Goal: Transaction & Acquisition: Book appointment/travel/reservation

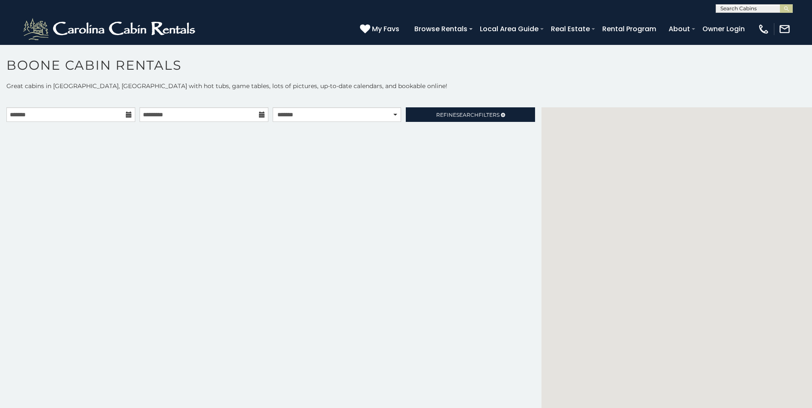
scroll to position [3, 0]
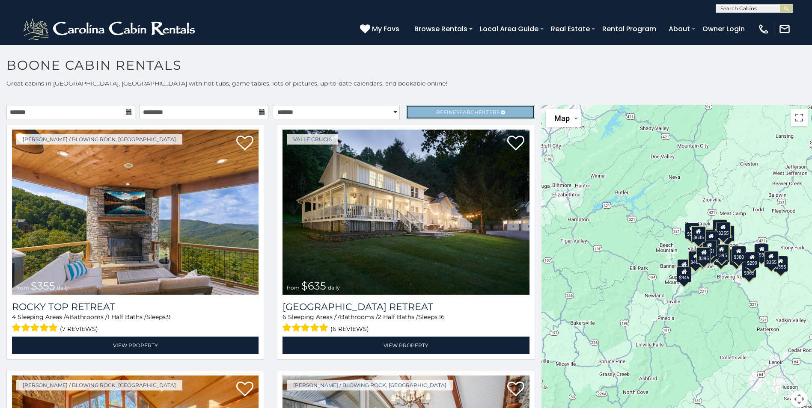
click at [460, 113] on span "Search" at bounding box center [467, 112] width 22 height 6
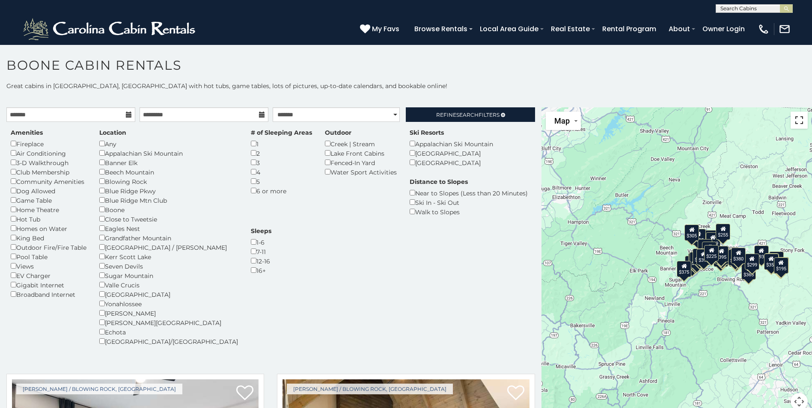
click at [790, 124] on button "Toggle fullscreen view" at bounding box center [798, 120] width 17 height 17
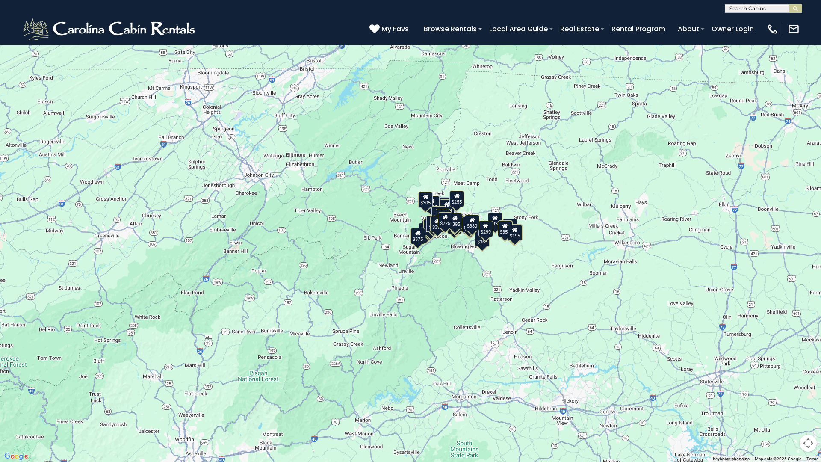
click at [807, 408] on button "Map camera controls" at bounding box center [808, 443] width 17 height 17
click at [784, 397] on button "Zoom in" at bounding box center [787, 400] width 17 height 17
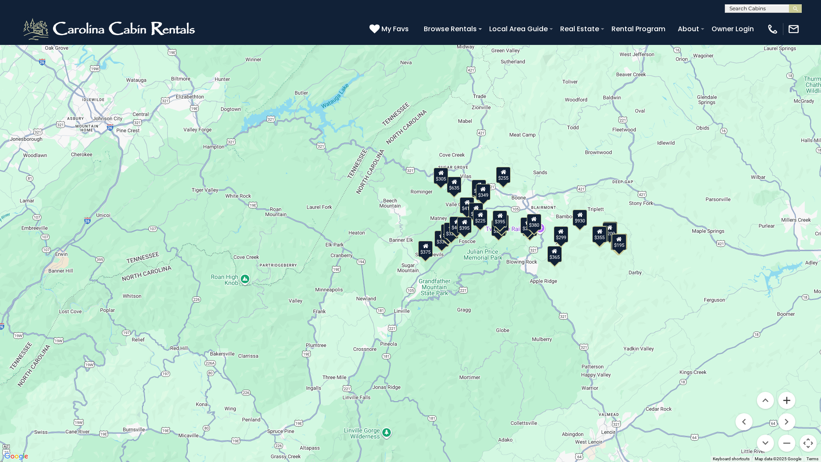
click at [784, 397] on button "Zoom in" at bounding box center [787, 400] width 17 height 17
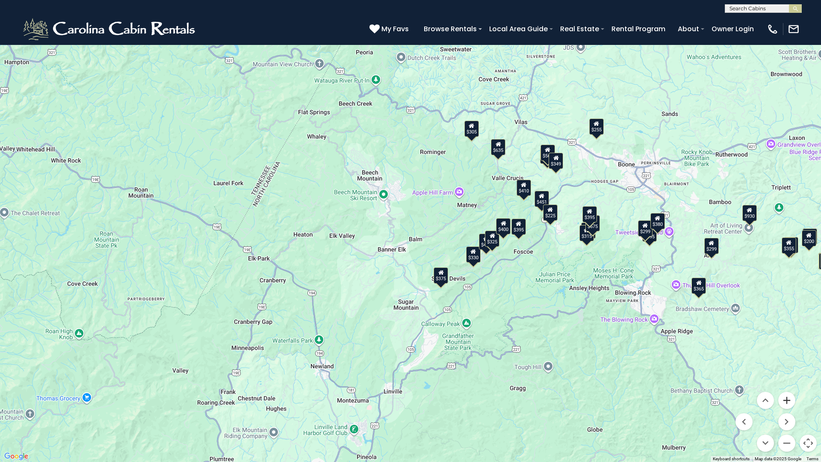
click at [789, 400] on button "Zoom in" at bounding box center [787, 400] width 17 height 17
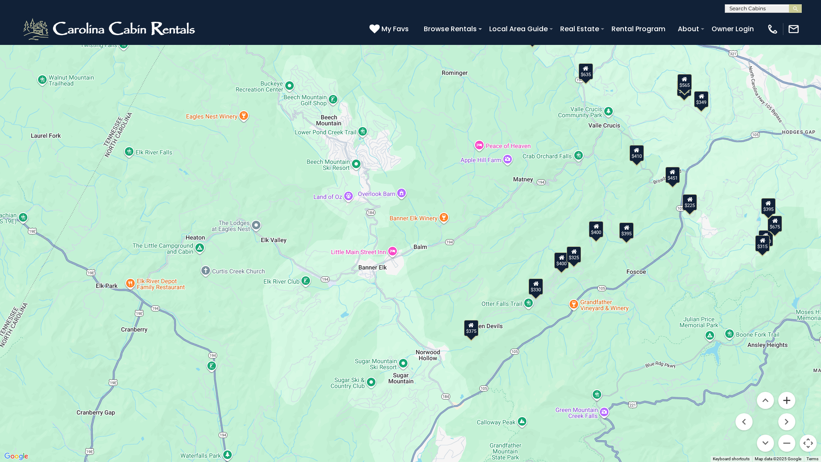
click at [789, 400] on button "Zoom in" at bounding box center [787, 400] width 17 height 17
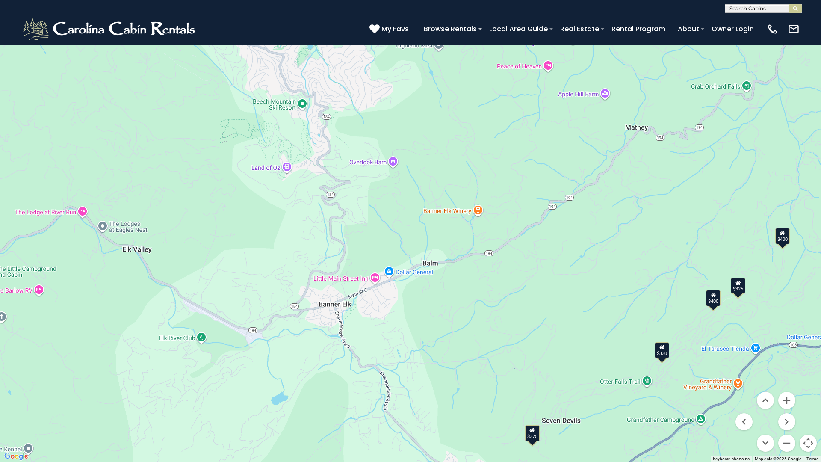
click at [661, 353] on div "$330" at bounding box center [662, 350] width 15 height 16
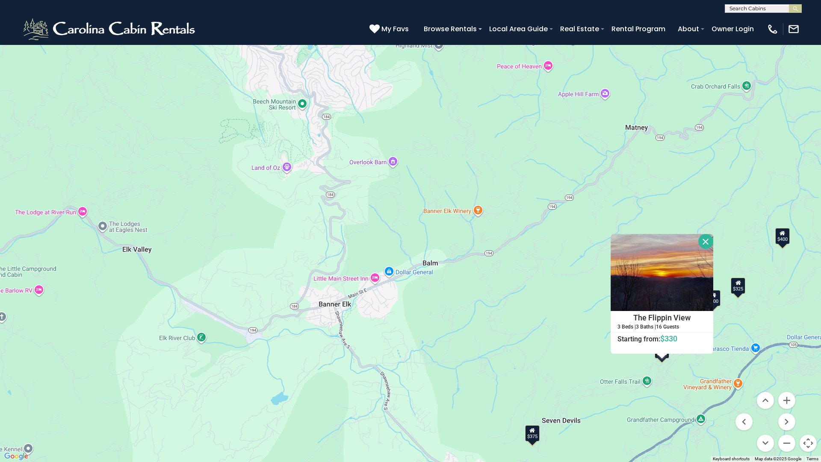
click at [736, 284] on icon at bounding box center [739, 283] width 6 height 6
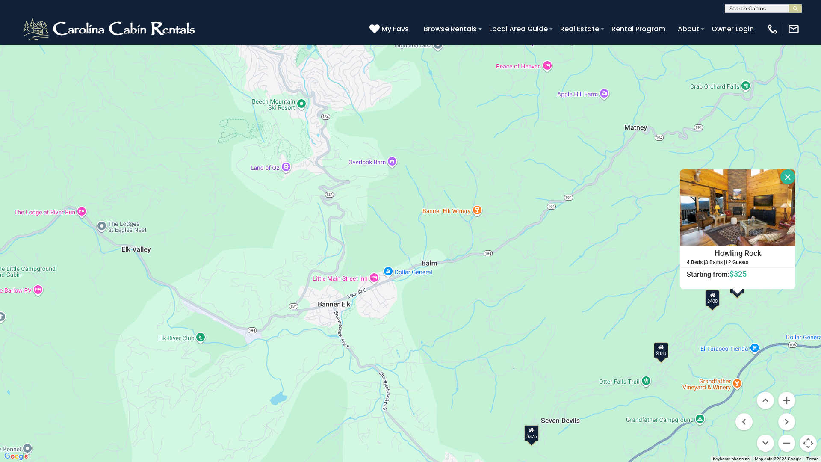
click at [715, 299] on div "$400" at bounding box center [712, 298] width 15 height 16
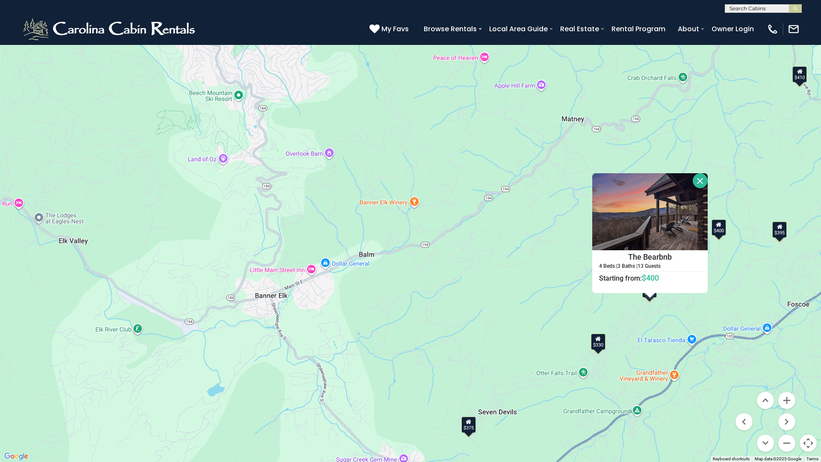
drag, startPoint x: 759, startPoint y: 331, endPoint x: 695, endPoint y: 323, distance: 64.3
click at [695, 323] on div "$480 $325 $425 $565 $930 $315 $355 $349 $355 $635 $350 $675 $410 $695 $330 $255…" at bounding box center [410, 231] width 821 height 462
click at [785, 408] on button "Zoom out" at bounding box center [787, 443] width 17 height 17
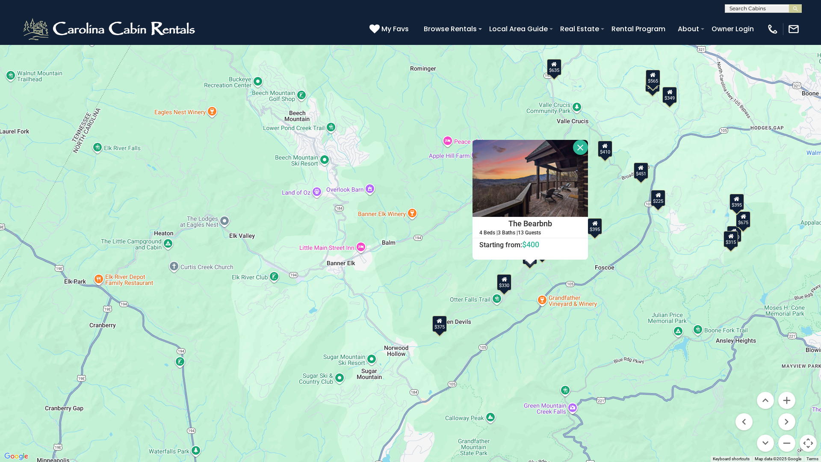
click at [739, 204] on div "$395" at bounding box center [737, 202] width 15 height 16
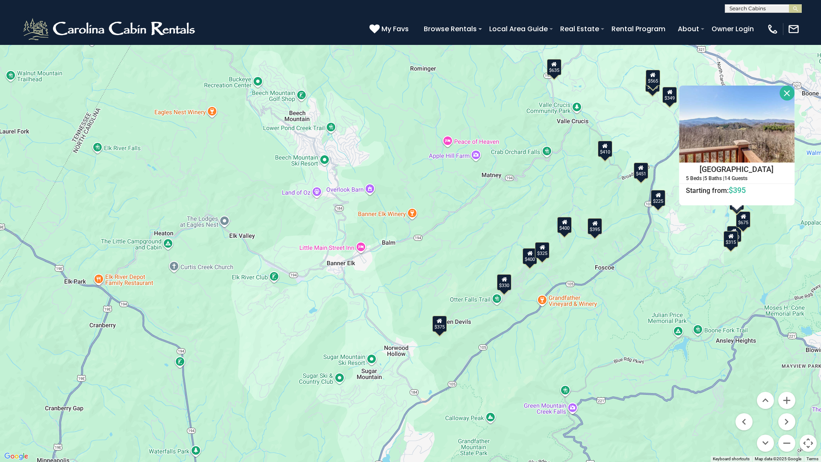
click at [745, 216] on icon at bounding box center [744, 216] width 6 height 6
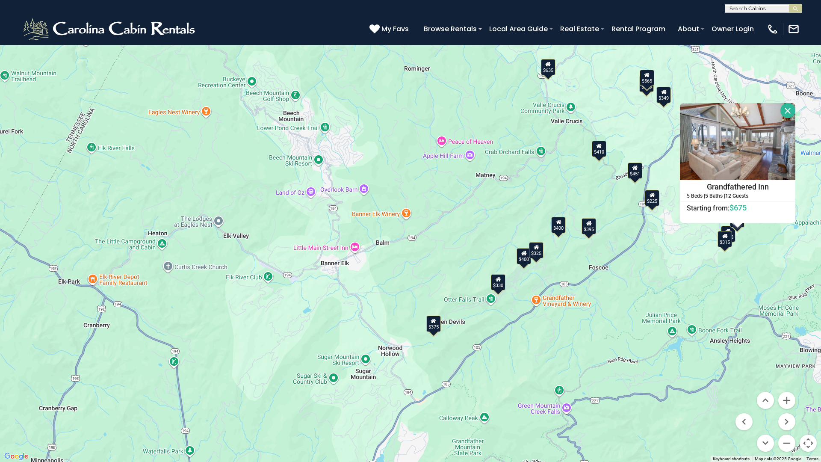
click at [728, 236] on icon at bounding box center [726, 236] width 6 height 6
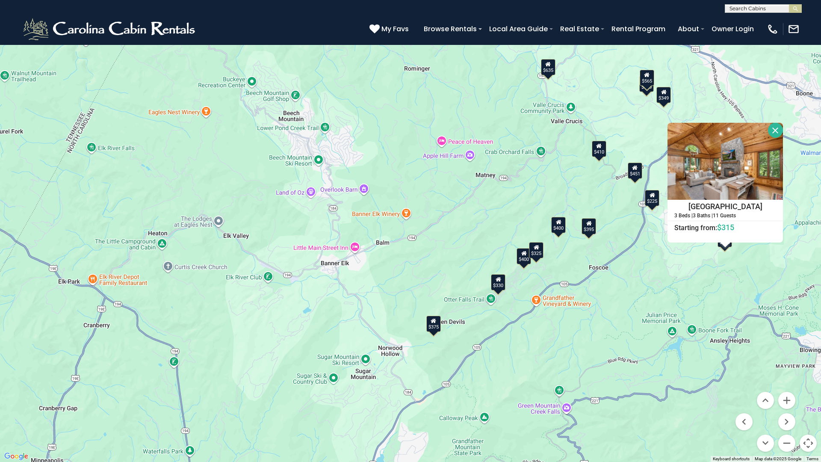
click at [649, 77] on icon at bounding box center [647, 75] width 6 height 6
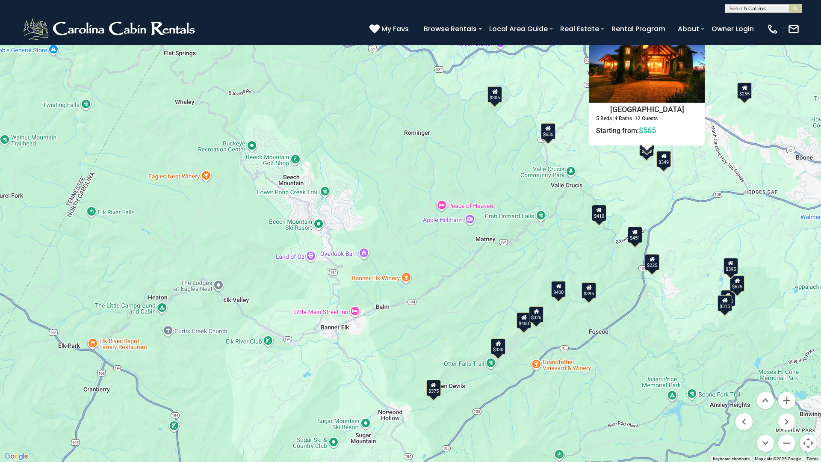
click at [746, 94] on div "$255" at bounding box center [745, 91] width 15 height 16
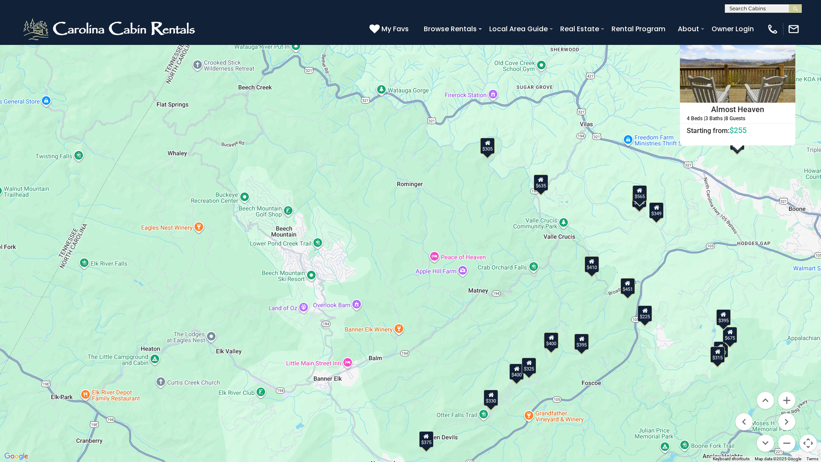
click at [660, 213] on div "$349" at bounding box center [656, 210] width 15 height 16
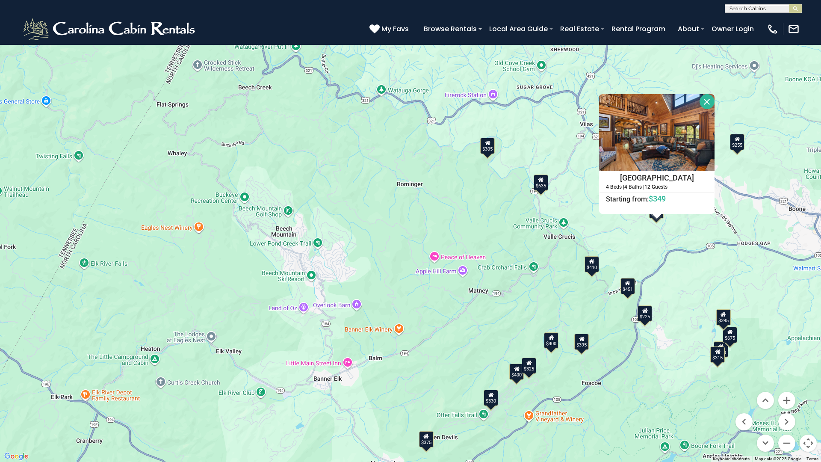
click at [542, 184] on div "$635" at bounding box center [541, 183] width 15 height 16
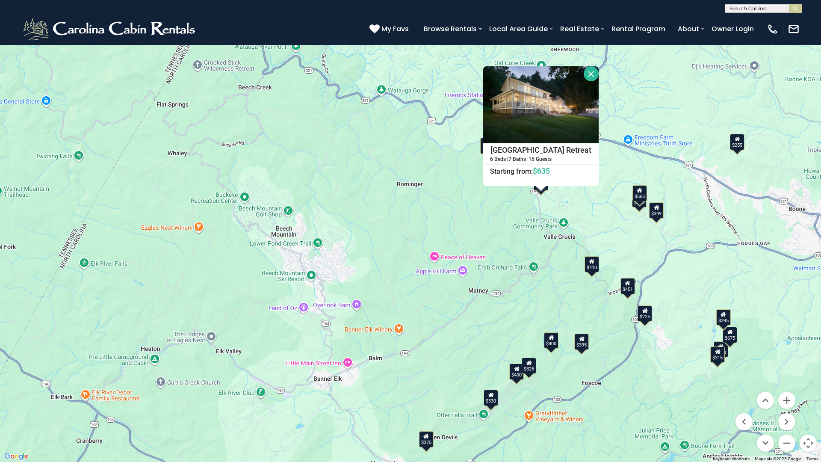
click at [439, 166] on div "$480 $325 $425 $565 $930 $315 $355 $349 $355 $635 $350 $675 $410 $695 $330 $255…" at bounding box center [410, 231] width 821 height 462
click at [785, 408] on button "Zoom out" at bounding box center [787, 443] width 17 height 17
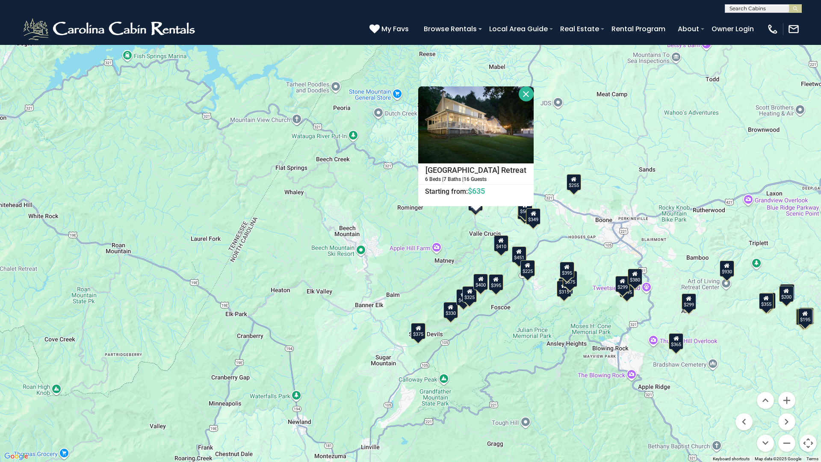
click at [729, 272] on div "$930" at bounding box center [727, 269] width 15 height 16
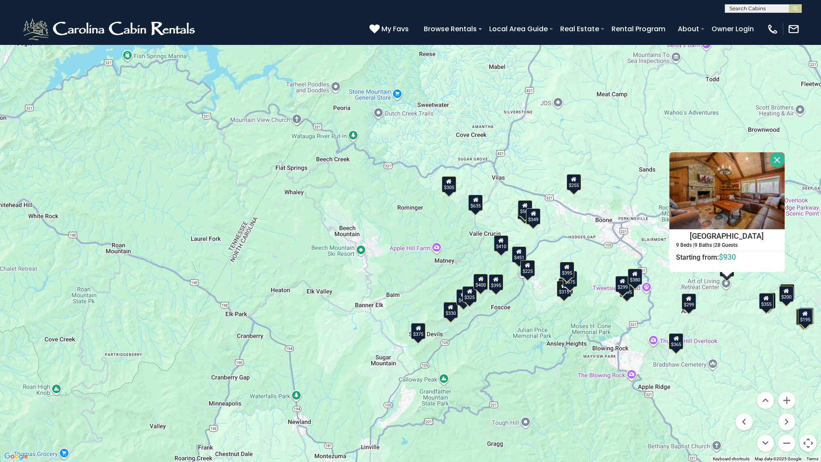
click at [692, 304] on div "$299" at bounding box center [689, 301] width 15 height 16
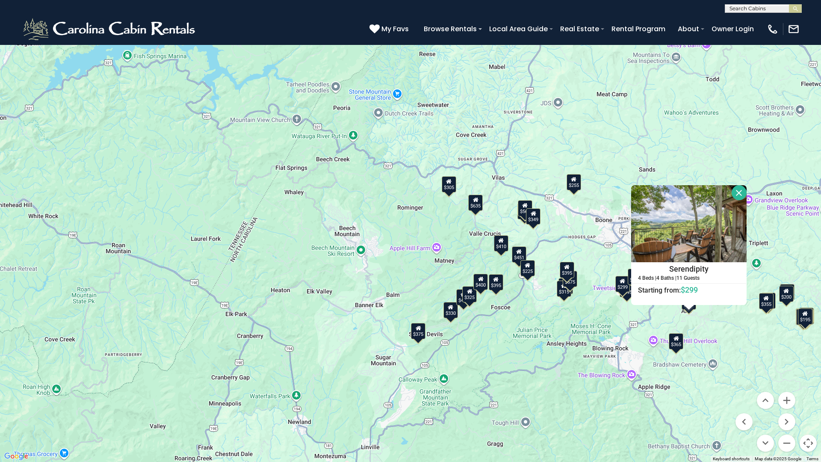
click at [768, 305] on div "$355" at bounding box center [766, 301] width 15 height 16
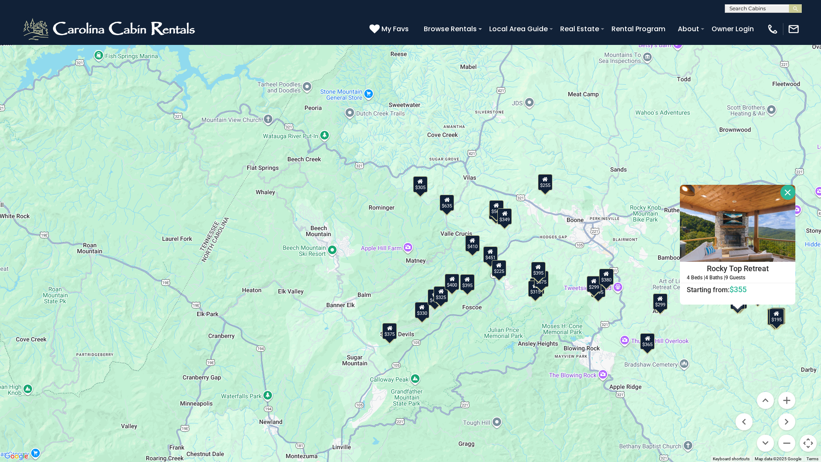
click at [780, 320] on div "$195" at bounding box center [777, 316] width 15 height 16
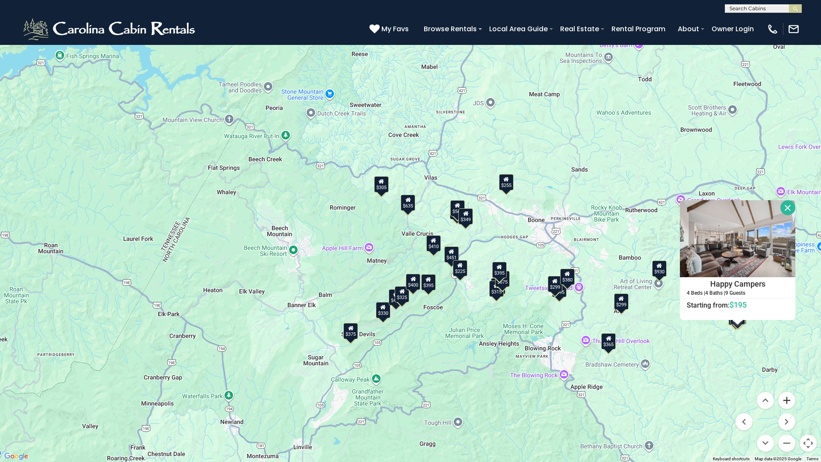
click at [784, 399] on button "Zoom in" at bounding box center [787, 400] width 17 height 17
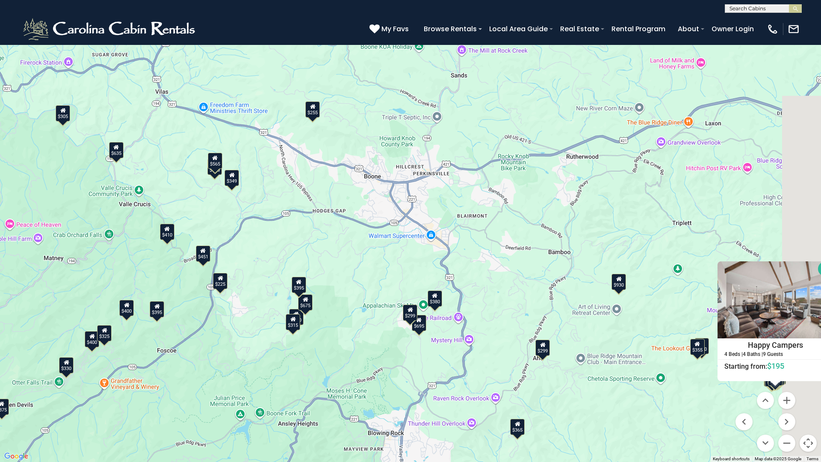
drag, startPoint x: 733, startPoint y: 376, endPoint x: 442, endPoint y: 344, distance: 292.7
click at [442, 344] on div "$480 $325 $425 $565 $930 $315 $355 $349 $355 $635 $350 $675 $410 $695 $330 $255…" at bounding box center [410, 231] width 821 height 462
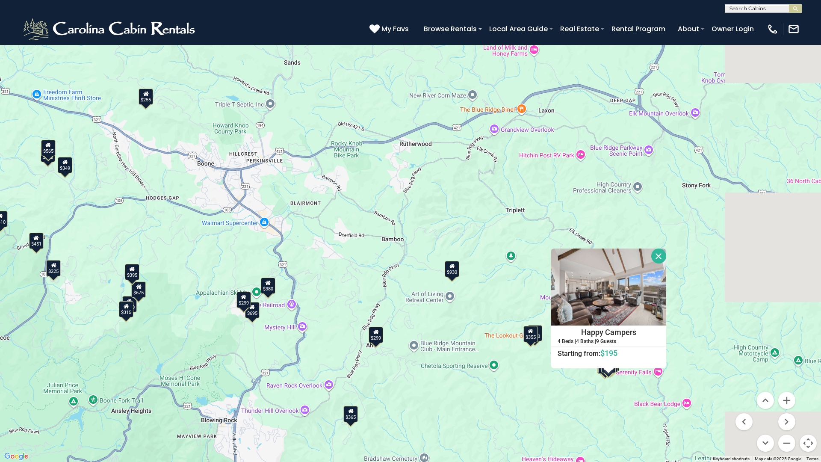
drag, startPoint x: 611, startPoint y: 333, endPoint x: 444, endPoint y: 320, distance: 167.8
click at [444, 320] on div "$480 $325 $425 $565 $930 $315 $355 $349 $355 $635 $350 $675 $410 $695 $330 $255…" at bounding box center [410, 231] width 821 height 462
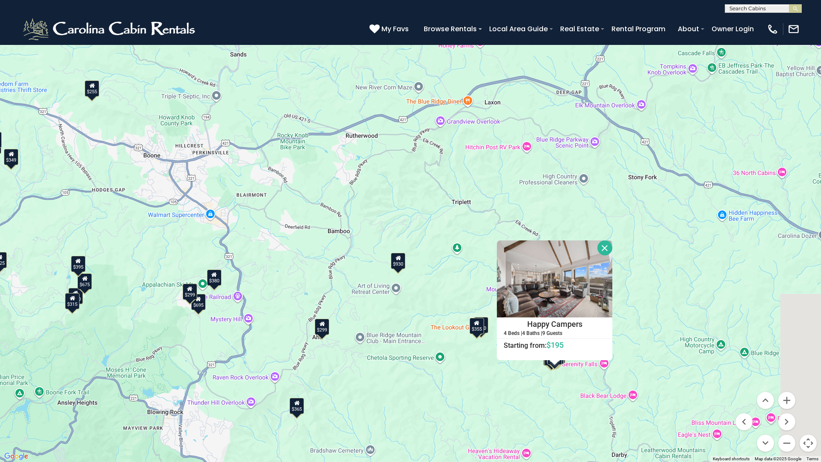
drag, startPoint x: 477, startPoint y: 329, endPoint x: 421, endPoint y: 321, distance: 56.7
click at [421, 321] on div "$480 $325 $425 $565 $930 $315 $355 $349 $355 $635 $350 $675 $410 $695 $330 $255…" at bounding box center [410, 231] width 821 height 462
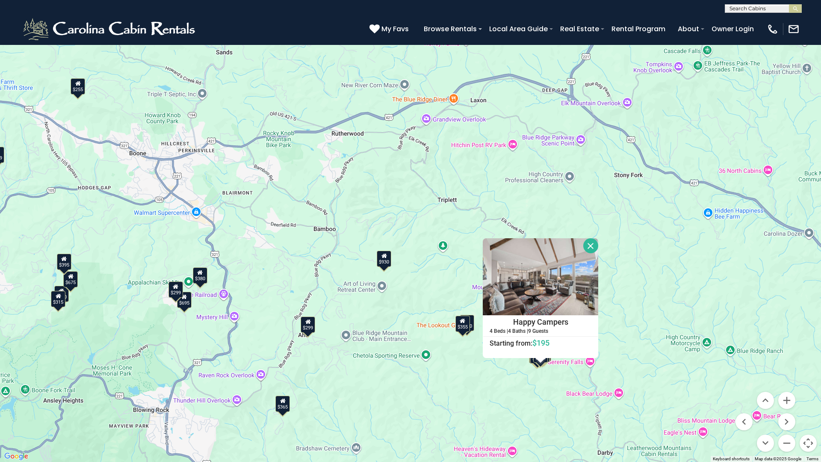
click at [474, 362] on div "$480 $325 $425 $565 $930 $315 $355 $349 $355 $635 $350 $675 $410 $695 $330 $255…" at bounding box center [410, 231] width 821 height 462
click at [592, 248] on button "Close" at bounding box center [591, 245] width 15 height 15
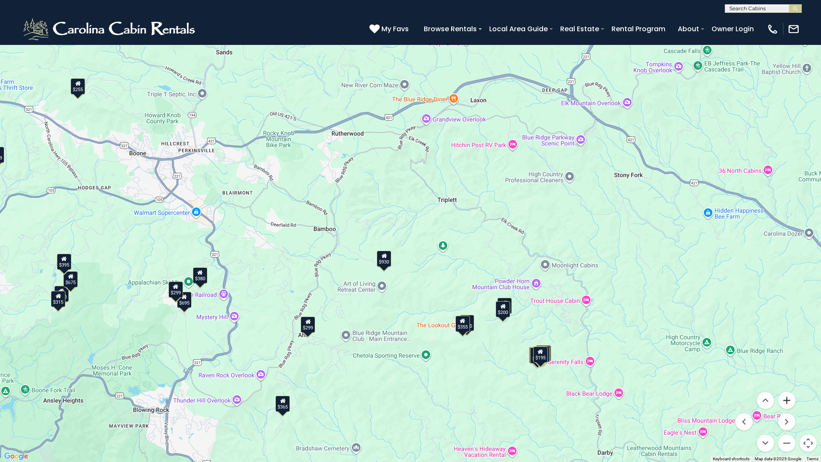
click at [786, 394] on button "Zoom in" at bounding box center [787, 400] width 17 height 17
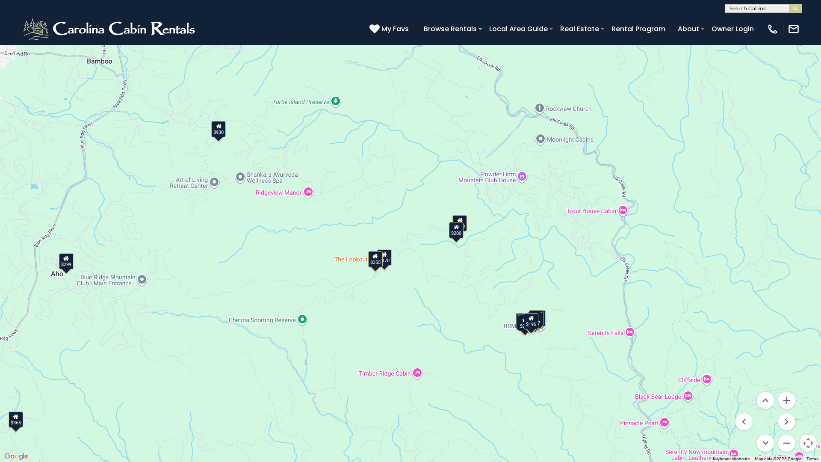
drag, startPoint x: 657, startPoint y: 396, endPoint x: 517, endPoint y: 230, distance: 217.7
click at [517, 230] on div "$480 $325 $425 $565 $930 $315 $355 $349 $355 $635 $350 $675 $410 $695 $330 $255…" at bounding box center [410, 231] width 821 height 462
click at [791, 396] on button "Zoom in" at bounding box center [787, 400] width 17 height 17
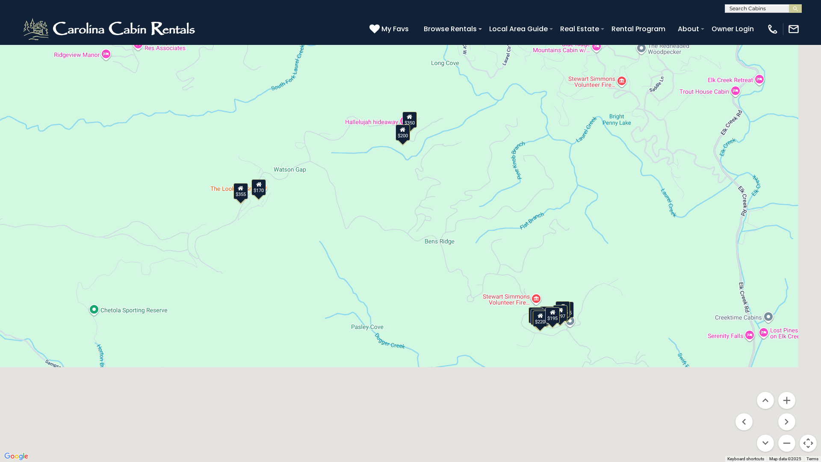
drag, startPoint x: 645, startPoint y: 353, endPoint x: 545, endPoint y: 250, distance: 143.1
click at [545, 250] on div "$480 $325 $425 $565 $930 $315 $355 $349 $355 $635 $350 $675 $410 $695 $330 $255…" at bounding box center [410, 231] width 821 height 462
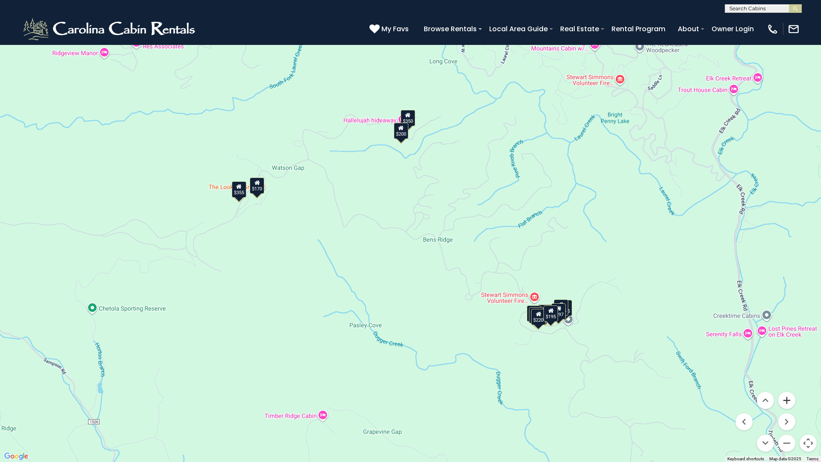
click at [785, 397] on button "Zoom in" at bounding box center [787, 400] width 17 height 17
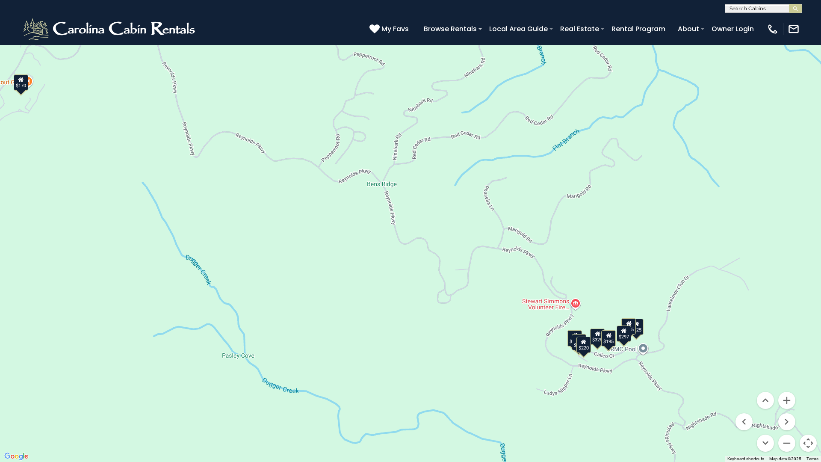
drag, startPoint x: 695, startPoint y: 346, endPoint x: 612, endPoint y: 279, distance: 106.8
click at [612, 279] on div "$480 $325 $425 $565 $930 $315 $355 $349 $355 $635 $350 $675 $410 $695 $330 $255…" at bounding box center [410, 231] width 821 height 462
click at [790, 400] on button "Zoom in" at bounding box center [787, 400] width 17 height 17
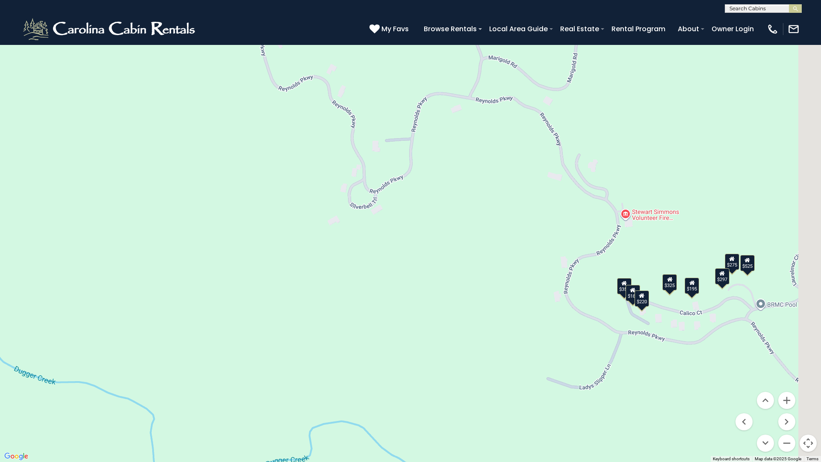
drag, startPoint x: 619, startPoint y: 375, endPoint x: 496, endPoint y: 190, distance: 222.6
click at [496, 190] on div "$480 $325 $425 $565 $930 $315 $355 $349 $355 $635 $350 $675 $410 $695 $330 $255…" at bounding box center [410, 231] width 821 height 462
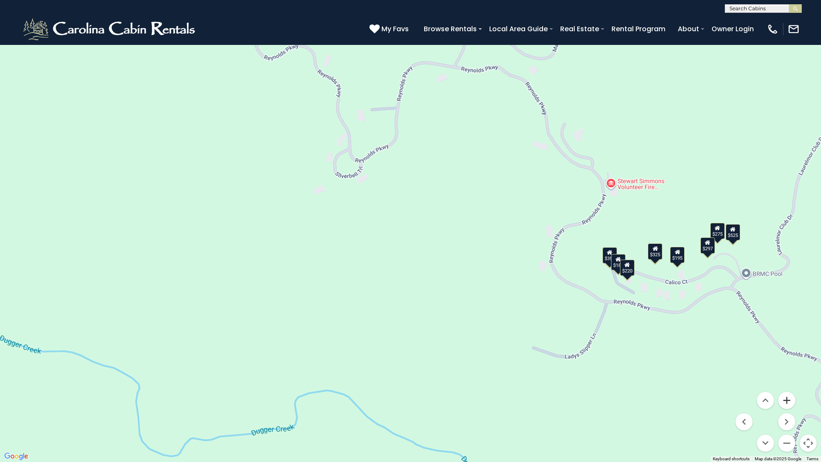
click at [790, 398] on button "Zoom in" at bounding box center [787, 400] width 17 height 17
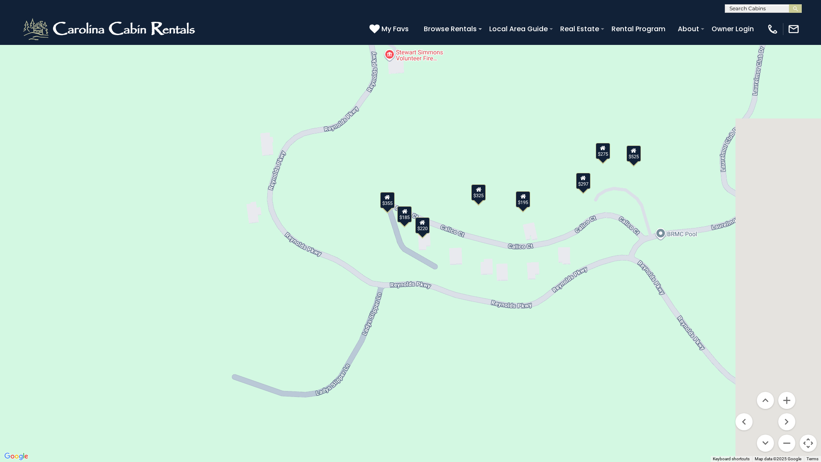
drag, startPoint x: 684, startPoint y: 341, endPoint x: 262, endPoint y: 252, distance: 431.1
click at [262, 252] on div "$480 $325 $425 $565 $930 $315 $355 $349 $355 $635 $350 $675 $410 $695 $330 $255…" at bounding box center [410, 231] width 821 height 462
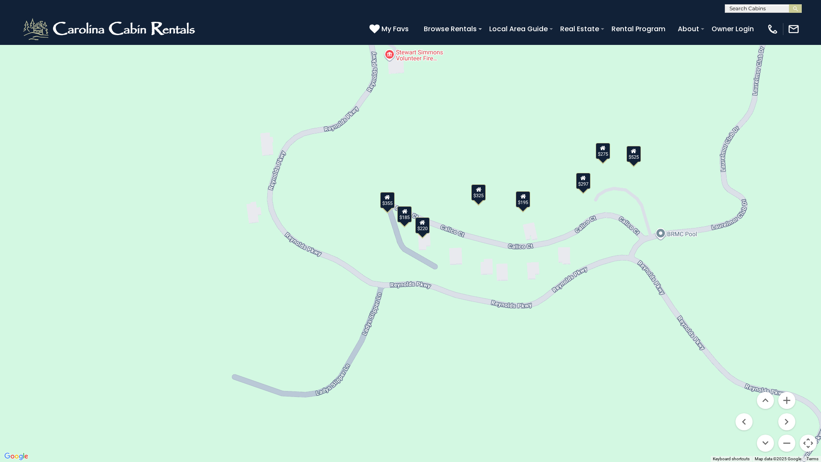
click at [604, 151] on div "$275" at bounding box center [603, 151] width 15 height 16
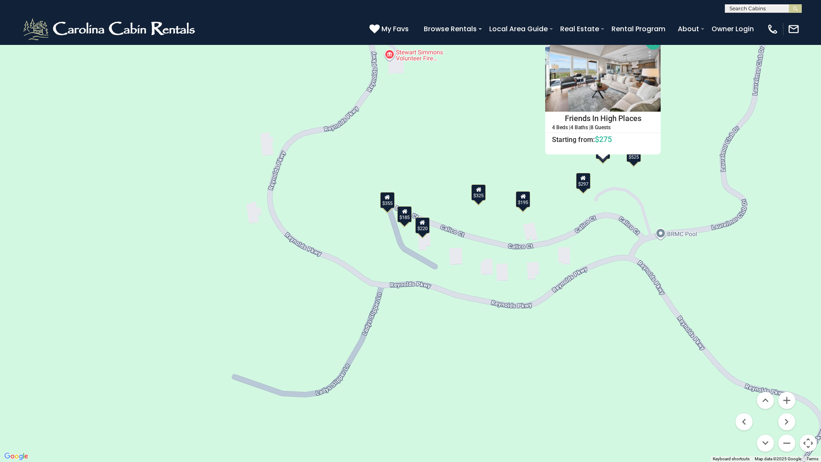
click at [632, 160] on div "$525" at bounding box center [634, 154] width 15 height 16
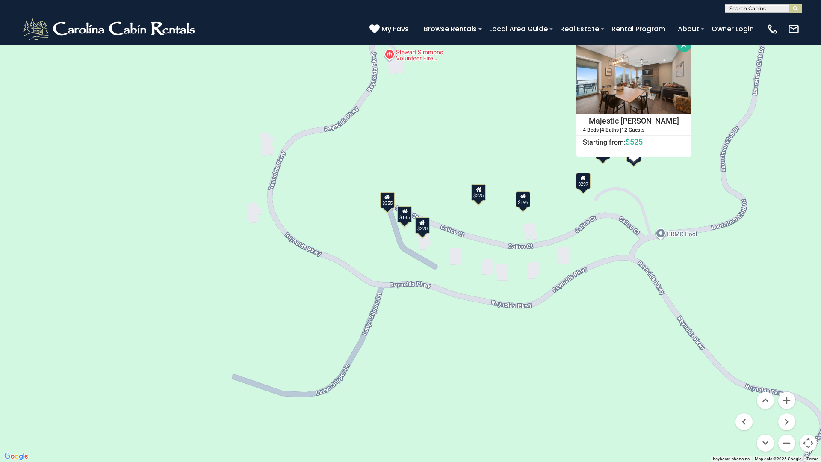
click at [636, 179] on div "$480 $325 $425 $565 $930 $315 $355 $349 $355 $635 $350 $675 $410 $695 $330 $255…" at bounding box center [410, 231] width 821 height 462
click at [697, 260] on div "$480 $325 $425 $565 $930 $315 $355 $349 $355 $635 $350 $675 $410 $695 $330 $255…" at bounding box center [410, 231] width 821 height 462
click at [683, 42] on button "Close" at bounding box center [684, 44] width 15 height 15
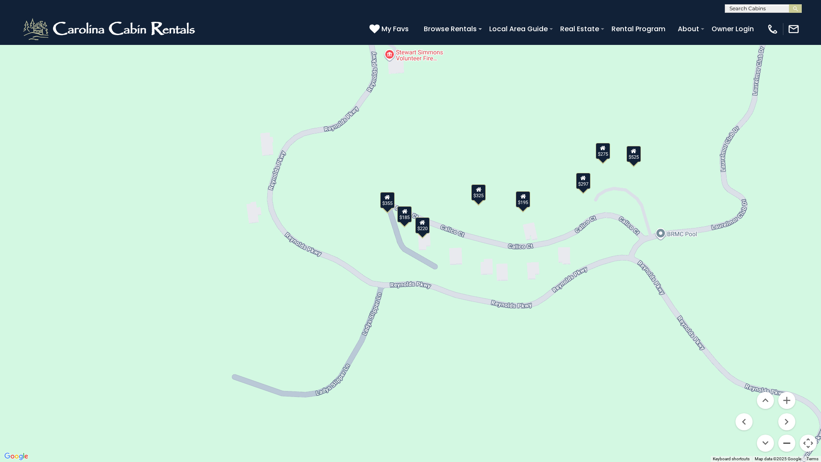
click at [786, 408] on button "Zoom out" at bounding box center [787, 443] width 17 height 17
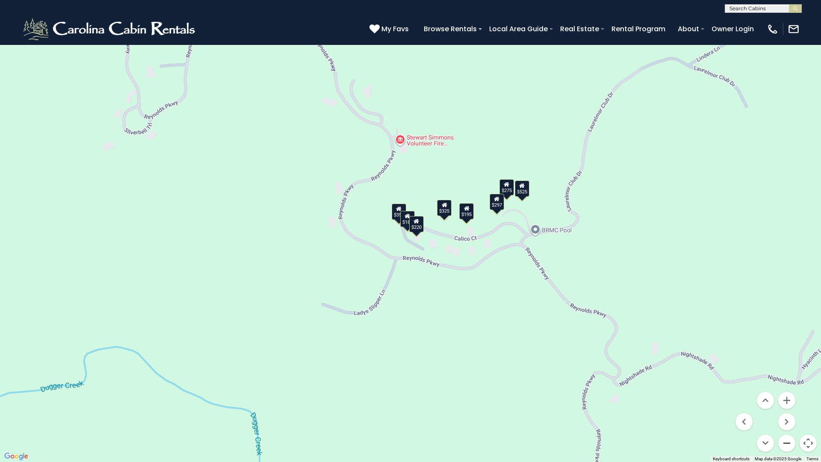
click at [786, 408] on button "Zoom out" at bounding box center [787, 443] width 17 height 17
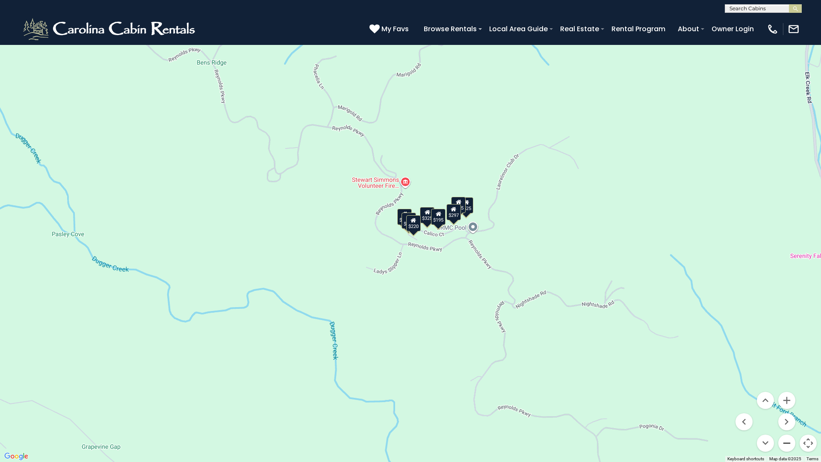
click at [786, 408] on button "Zoom out" at bounding box center [787, 443] width 17 height 17
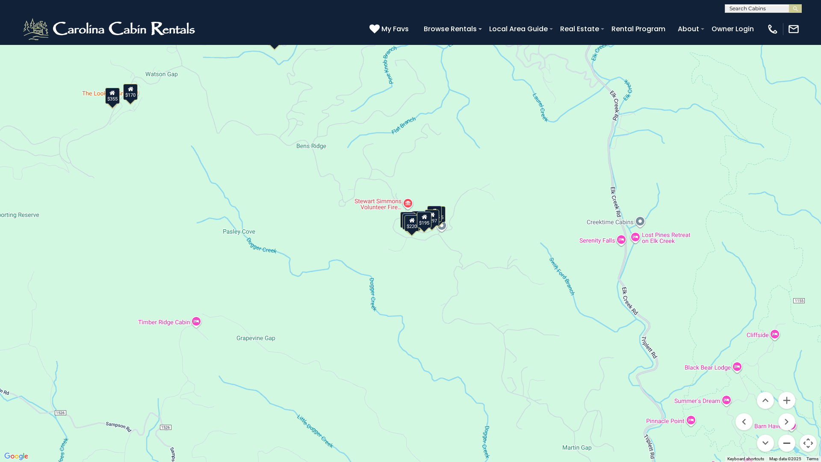
click at [786, 408] on button "Zoom out" at bounding box center [787, 443] width 17 height 17
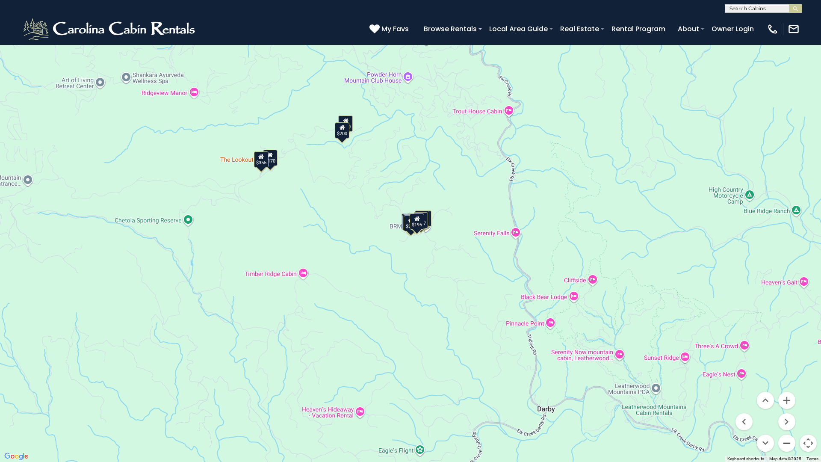
click at [786, 408] on button "Zoom out" at bounding box center [787, 443] width 17 height 17
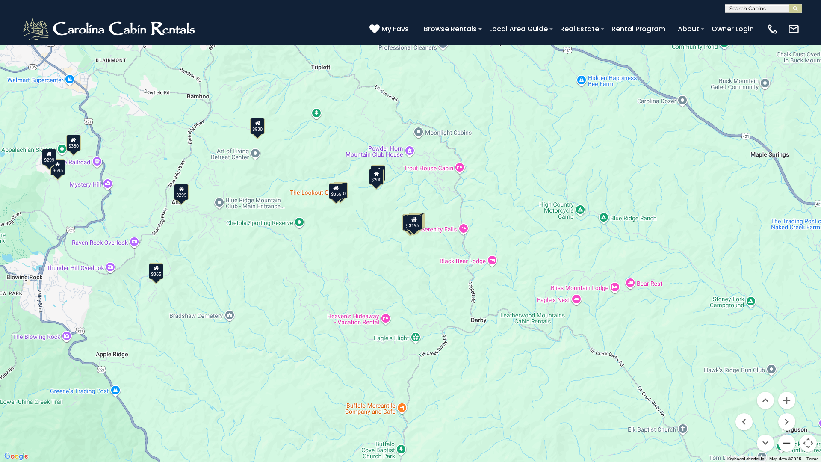
click at [786, 408] on button "Zoom out" at bounding box center [787, 443] width 17 height 17
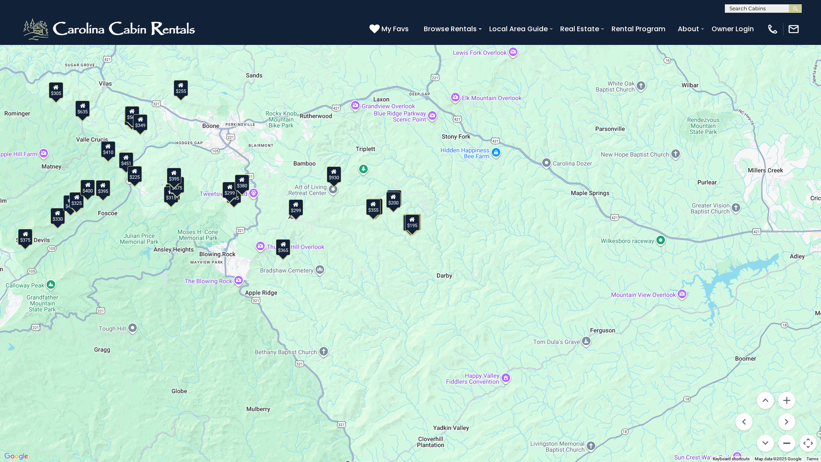
click at [786, 408] on button "Zoom out" at bounding box center [787, 443] width 17 height 17
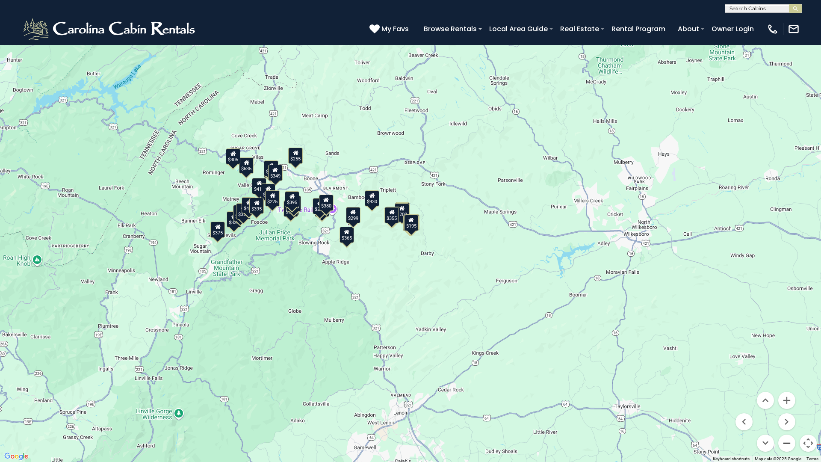
click at [786, 408] on button "Zoom out" at bounding box center [787, 443] width 17 height 17
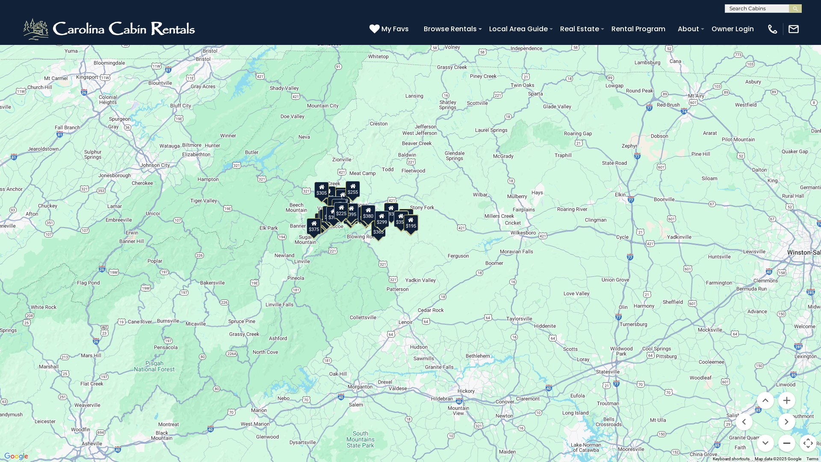
click at [785, 408] on button "Zoom out" at bounding box center [787, 443] width 17 height 17
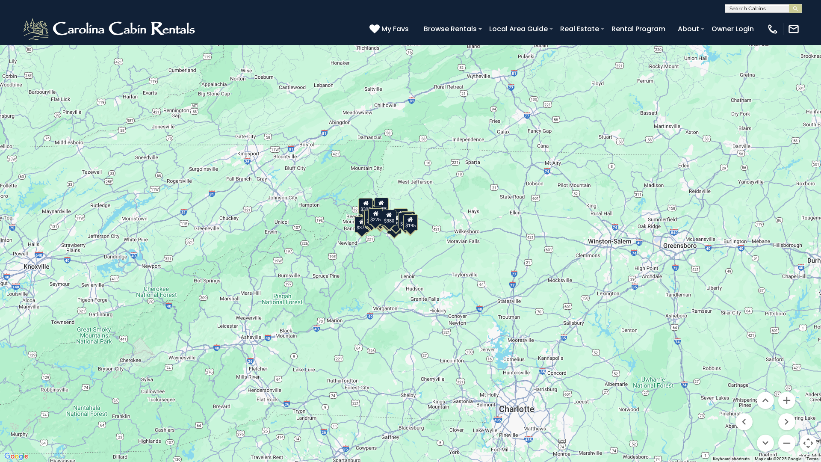
click at [807, 11] on button "Toggle fullscreen view" at bounding box center [808, 12] width 17 height 17
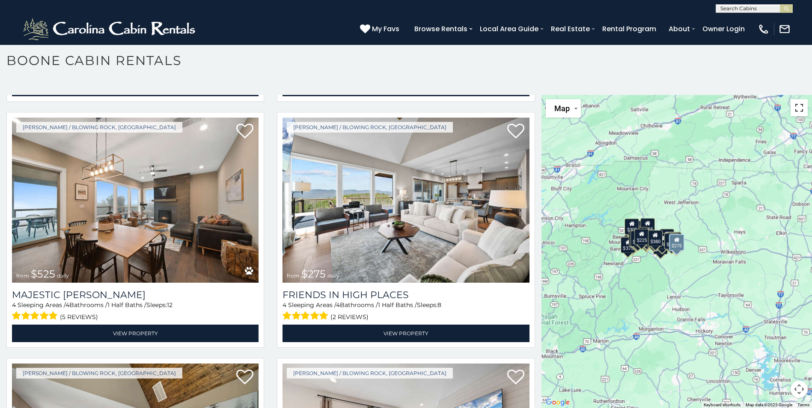
scroll to position [945, 0]
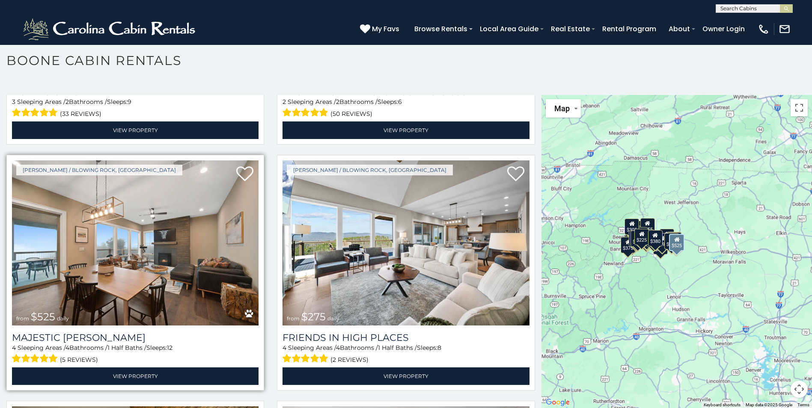
click at [158, 257] on img at bounding box center [135, 242] width 246 height 165
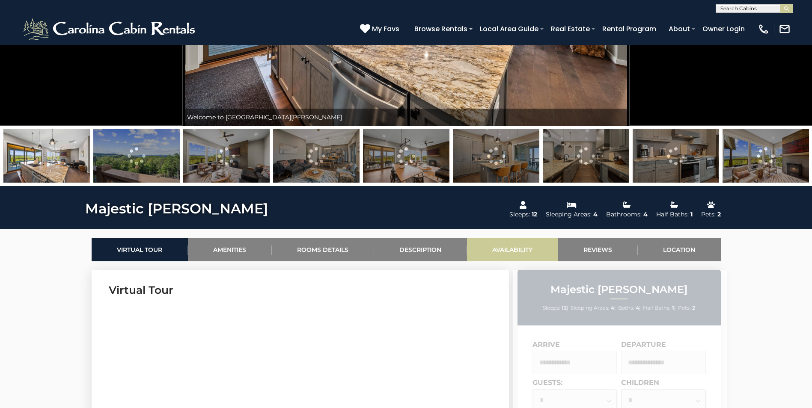
scroll to position [385, 0]
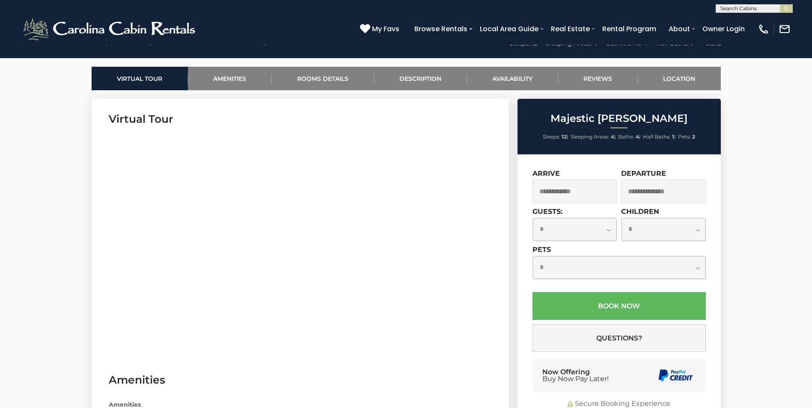
click at [580, 195] on input "text" at bounding box center [574, 192] width 85 height 24
